Goal: Information Seeking & Learning: Learn about a topic

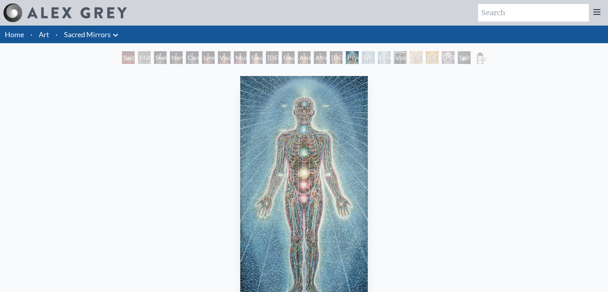
click at [182, 55] on div "Nervous System" at bounding box center [176, 57] width 13 height 13
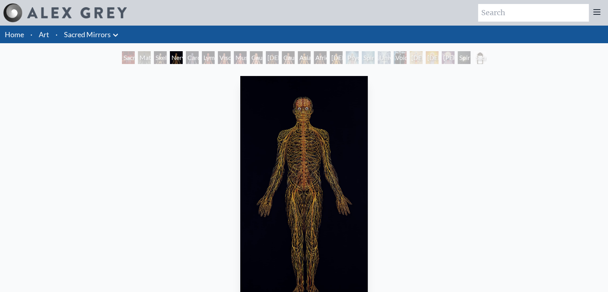
click at [186, 56] on div "Cardiovascular System" at bounding box center [192, 57] width 13 height 13
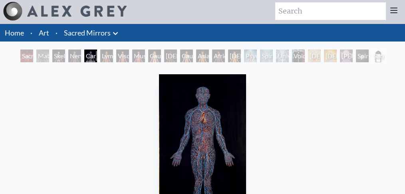
scroll to position [80, 0]
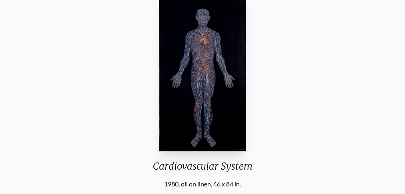
click at [352, 55] on div "Cardiovascular System 1980, oil on linen, 46 x 84 in. Visit the CoSM Shop" at bounding box center [202, 118] width 392 height 250
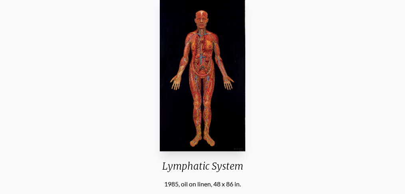
click at [142, 65] on div "Lymphatic System 1985, oil on linen, 48 x 86 in. Visit the CoSM Shop" at bounding box center [202, 118] width 392 height 250
click at [30, 77] on div "Lymphatic System 1985, oil on linen, 48 x 86 in. Visit the CoSM Shop" at bounding box center [202, 118] width 392 height 250
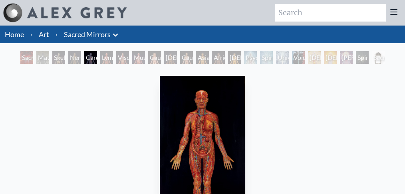
click at [71, 55] on div "Nervous System" at bounding box center [74, 57] width 13 height 13
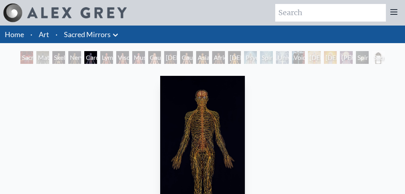
click at [52, 61] on div "Skeletal System" at bounding box center [58, 57] width 13 height 13
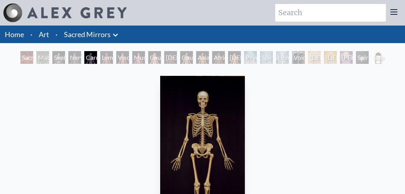
click at [97, 52] on div "Cardiovascular System" at bounding box center [90, 57] width 13 height 13
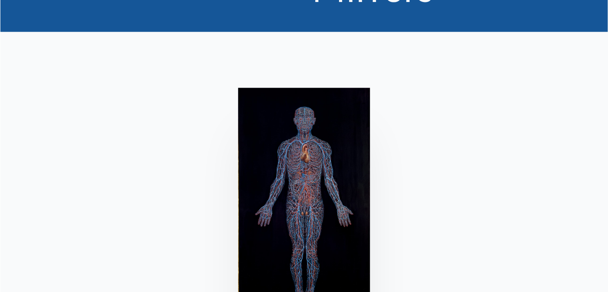
scroll to position [64, 0]
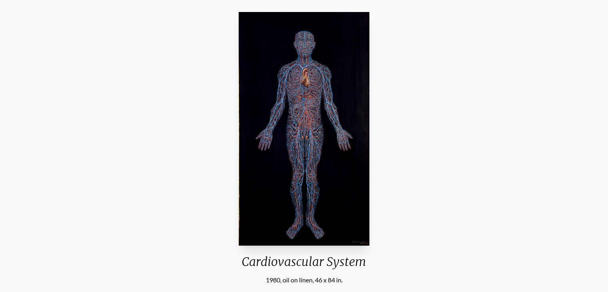
click at [333, 151] on img "5 / 23" at bounding box center [304, 128] width 131 height 233
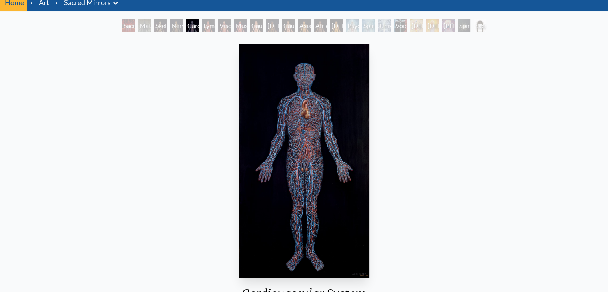
scroll to position [0, 0]
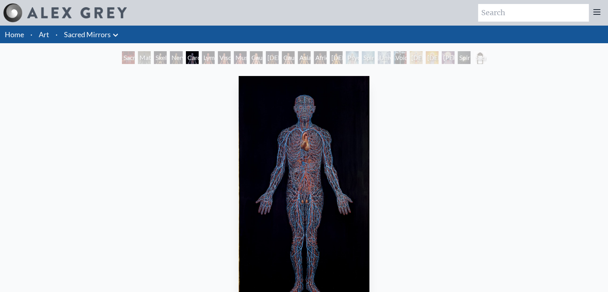
click at [207, 56] on div "Lymphatic System" at bounding box center [208, 57] width 13 height 13
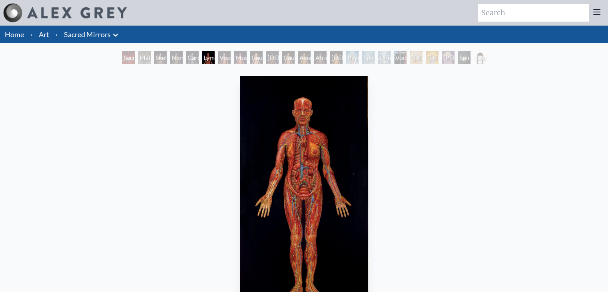
click at [238, 56] on div "Muscle System" at bounding box center [240, 57] width 13 height 13
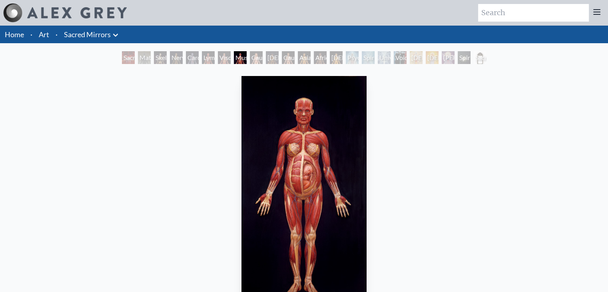
click at [363, 58] on div "Spiritual Energy System" at bounding box center [368, 57] width 13 height 13
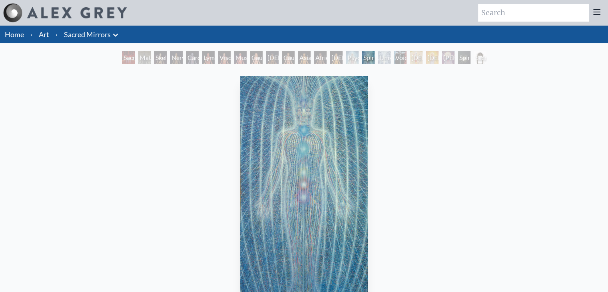
click at [358, 63] on div "Psychic Energy System" at bounding box center [352, 57] width 13 height 13
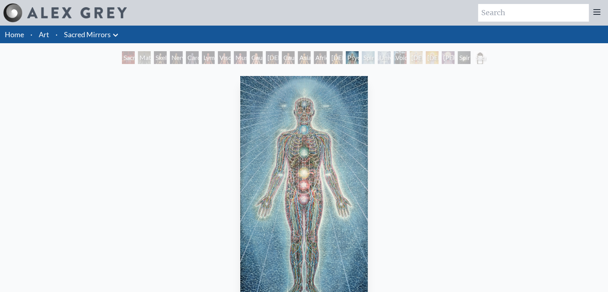
click at [362, 63] on div "Spiritual Energy System" at bounding box center [368, 57] width 13 height 13
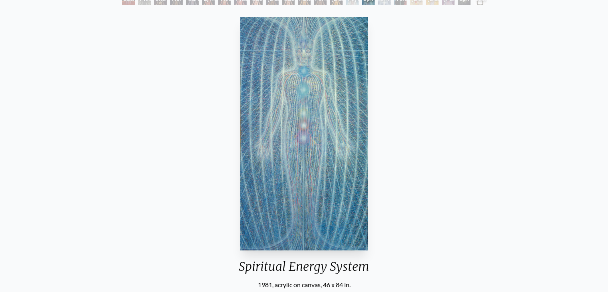
scroll to position [40, 0]
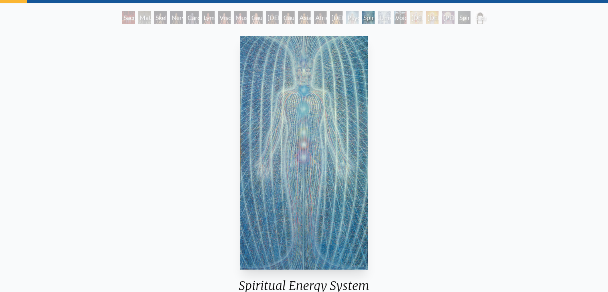
click at [370, 15] on div "Spiritual Energy System" at bounding box center [368, 17] width 13 height 13
click at [348, 17] on div "Psychic Energy System" at bounding box center [352, 17] width 13 height 13
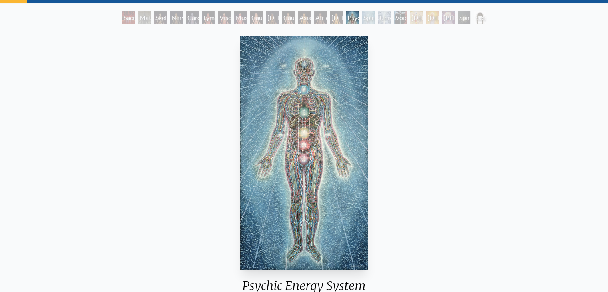
click at [358, 15] on div "Psychic Energy System" at bounding box center [352, 17] width 13 height 13
click at [358, 21] on div "Psychic Energy System" at bounding box center [352, 17] width 13 height 13
click at [366, 21] on div "Spiritual Energy System" at bounding box center [368, 17] width 13 height 13
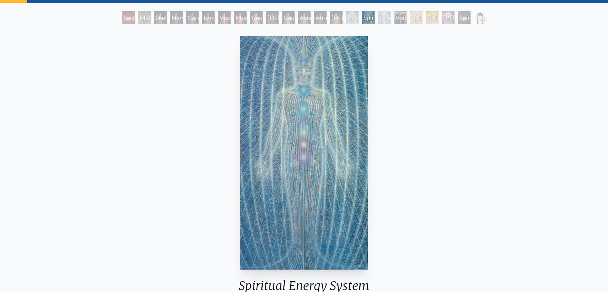
click at [384, 20] on div "Universal Mind Lattice" at bounding box center [384, 17] width 13 height 13
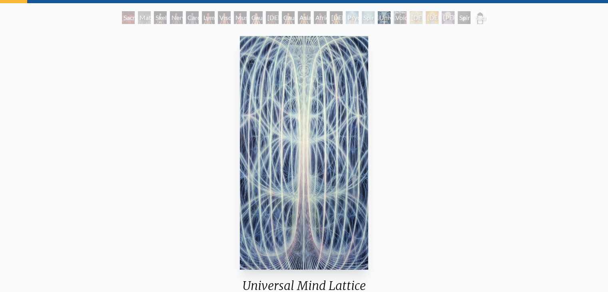
click at [399, 23] on div "Void Clear Light" at bounding box center [400, 17] width 13 height 13
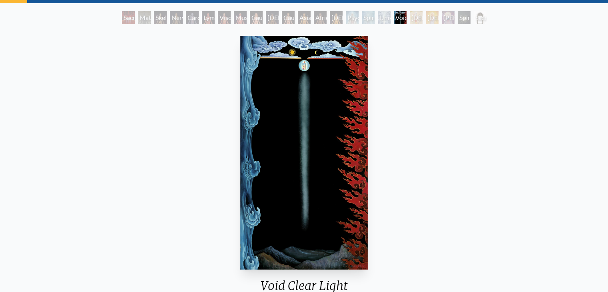
click at [412, 24] on div "Avalokitesvara" at bounding box center [415, 17] width 13 height 13
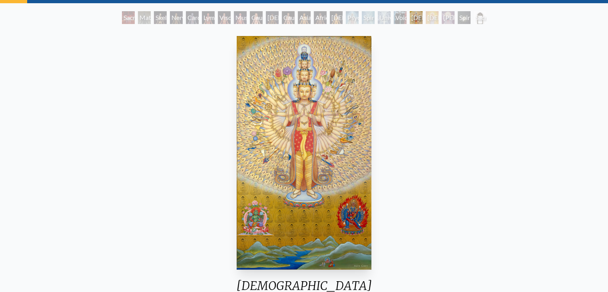
click at [431, 19] on div "Christ" at bounding box center [431, 17] width 13 height 13
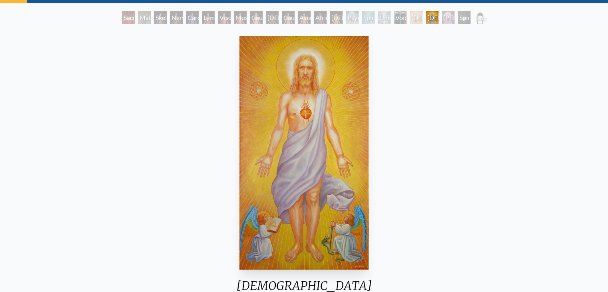
click at [454, 15] on div "Sophia" at bounding box center [447, 17] width 13 height 13
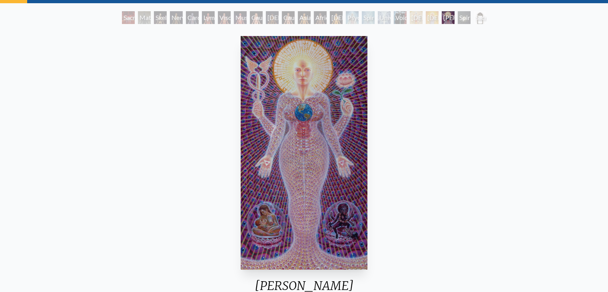
click at [458, 21] on div "Spiritual World" at bounding box center [463, 17] width 13 height 13
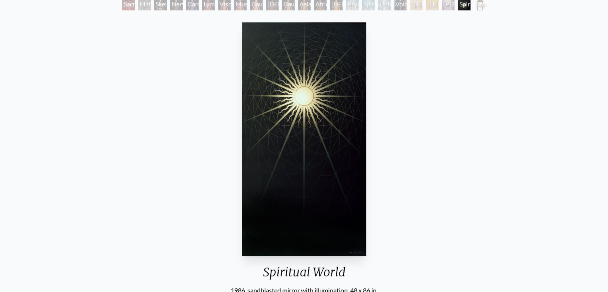
scroll to position [40, 0]
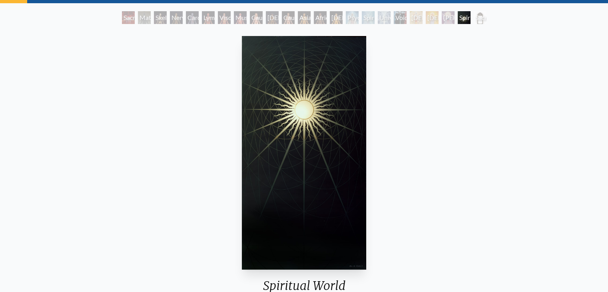
click at [442, 21] on div "Sophia" at bounding box center [447, 17] width 13 height 13
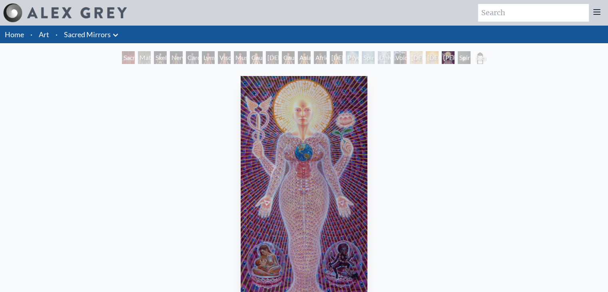
click at [426, 61] on div "Christ" at bounding box center [431, 57] width 13 height 13
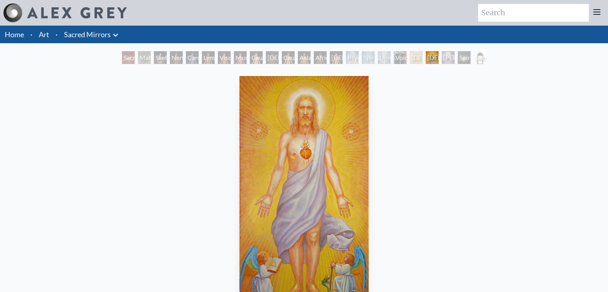
click at [414, 54] on div "Avalokitesvara" at bounding box center [415, 57] width 13 height 13
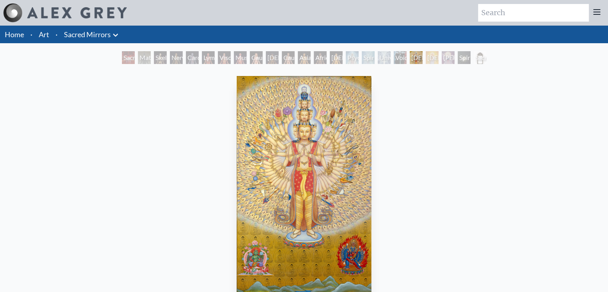
click at [399, 61] on div "Void Clear Light" at bounding box center [400, 57] width 13 height 13
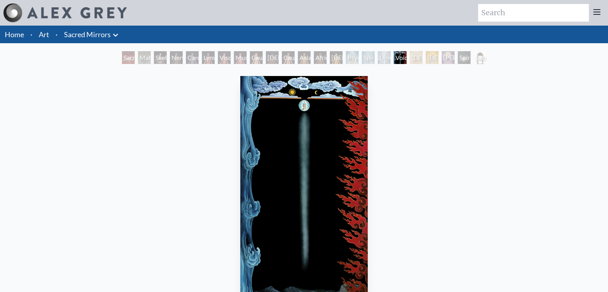
click at [384, 55] on div "Universal Mind Lattice" at bounding box center [384, 57] width 13 height 13
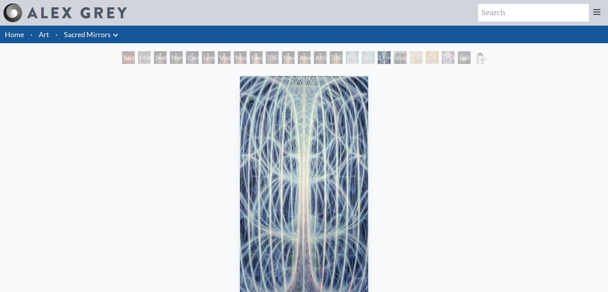
click at [363, 56] on div "Spiritual Energy System" at bounding box center [368, 57] width 13 height 13
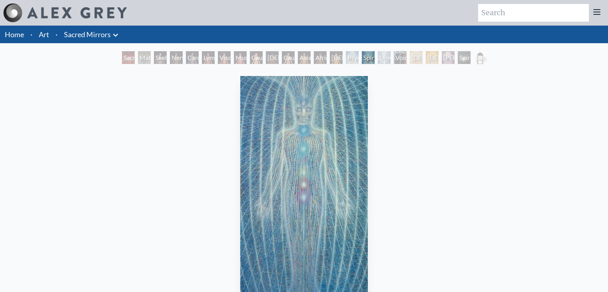
click at [348, 56] on div "Psychic Energy System" at bounding box center [352, 57] width 13 height 13
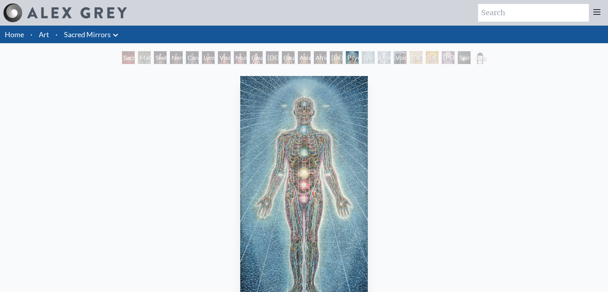
click at [333, 58] on div "Asian Woman" at bounding box center [336, 57] width 13 height 13
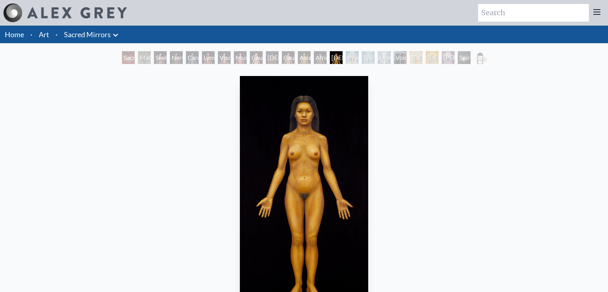
click at [266, 56] on div "African Woman" at bounding box center [272, 57] width 13 height 13
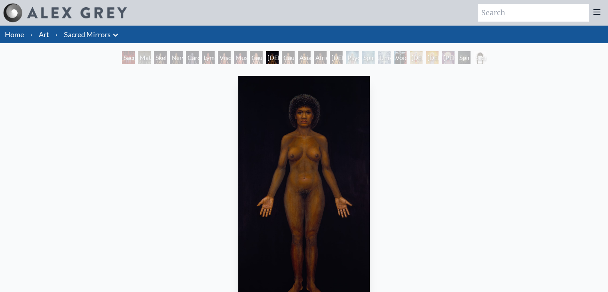
click at [237, 52] on div "Muscle System" at bounding box center [240, 57] width 13 height 13
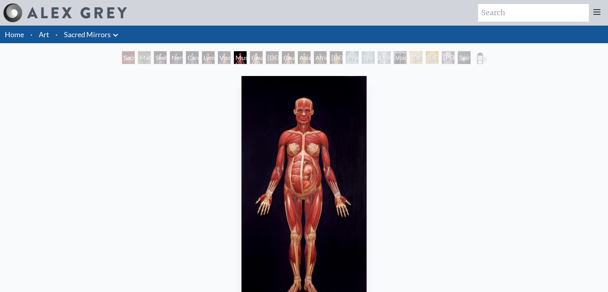
click at [180, 59] on div "Nervous System" at bounding box center [176, 57] width 13 height 13
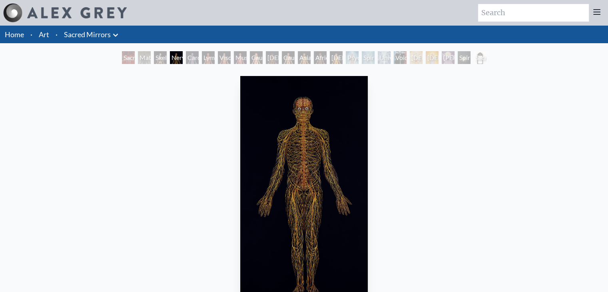
click at [126, 58] on div "Sacred Mirrors Room, Entheon" at bounding box center [128, 57] width 13 height 13
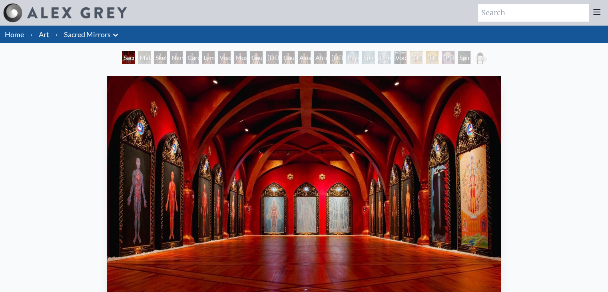
click at [154, 53] on div "Skeletal System" at bounding box center [160, 57] width 13 height 13
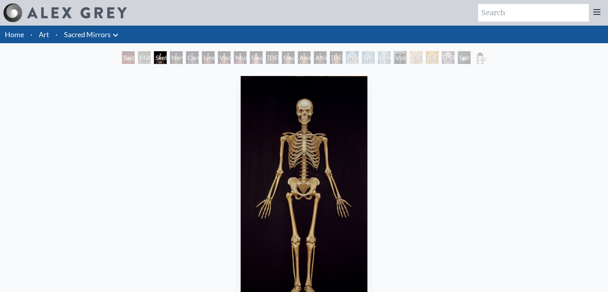
click at [484, 58] on div "Sacred Mirrors Frame" at bounding box center [479, 57] width 13 height 13
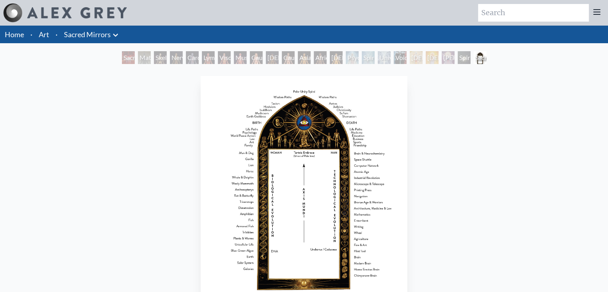
drag, startPoint x: 34, startPoint y: 37, endPoint x: 39, endPoint y: 35, distance: 6.1
click at [39, 35] on ol "Home · Art · Sacred Mirrors Anatomical Drawings" at bounding box center [61, 35] width 123 height 18
click at [41, 35] on link "Art" at bounding box center [44, 34] width 10 height 11
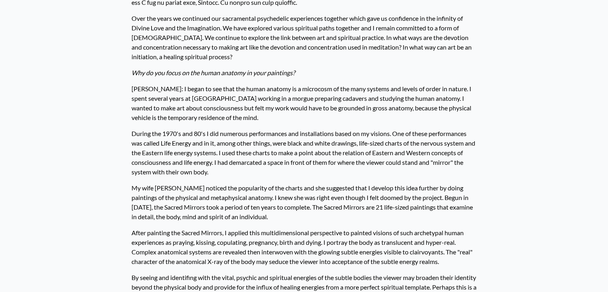
scroll to position [360, 0]
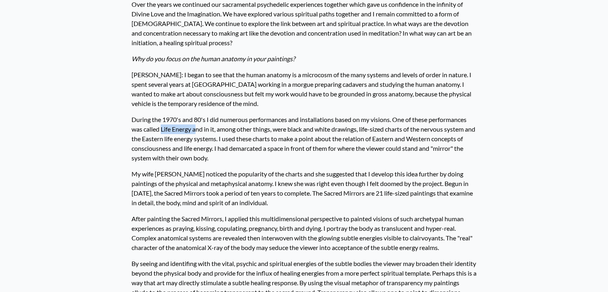
drag, startPoint x: 161, startPoint y: 128, endPoint x: 190, endPoint y: 130, distance: 28.4
click at [193, 130] on p "During the 1970's and 80's I did numerous performances and installations based …" at bounding box center [303, 138] width 345 height 54
click at [190, 130] on p "During the 1970's and 80's I did numerous performances and installations based …" at bounding box center [303, 138] width 345 height 54
click at [191, 129] on p "During the 1970's and 80's I did numerous performances and installations based …" at bounding box center [303, 138] width 345 height 54
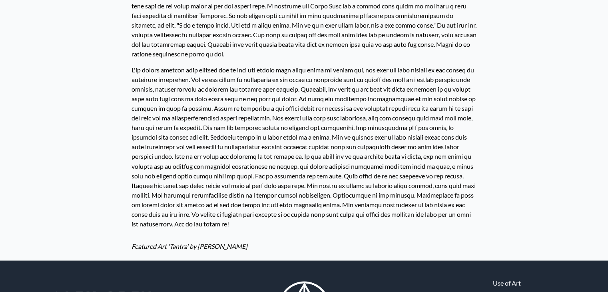
scroll to position [1278, 0]
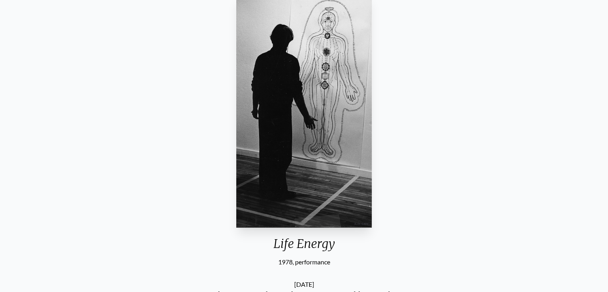
scroll to position [80, 0]
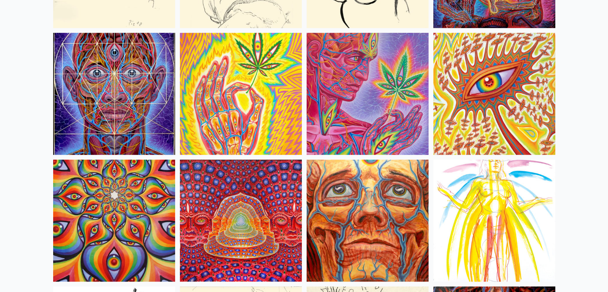
scroll to position [3516, 0]
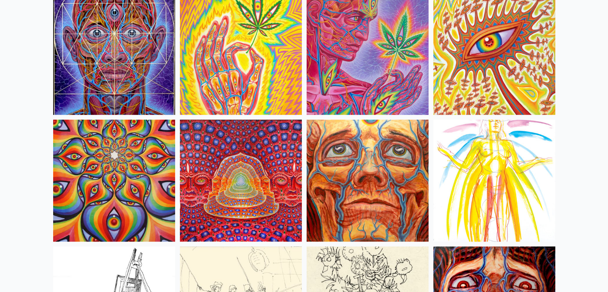
click at [137, 168] on img at bounding box center [114, 180] width 122 height 122
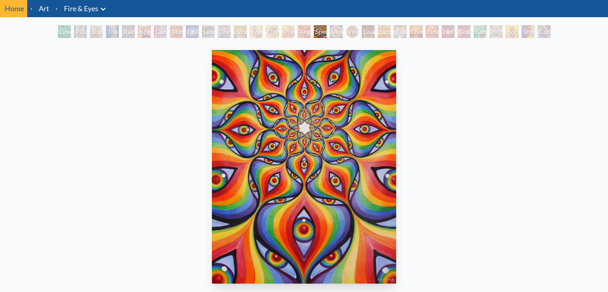
scroll to position [40, 0]
